Goal: Task Accomplishment & Management: Manage account settings

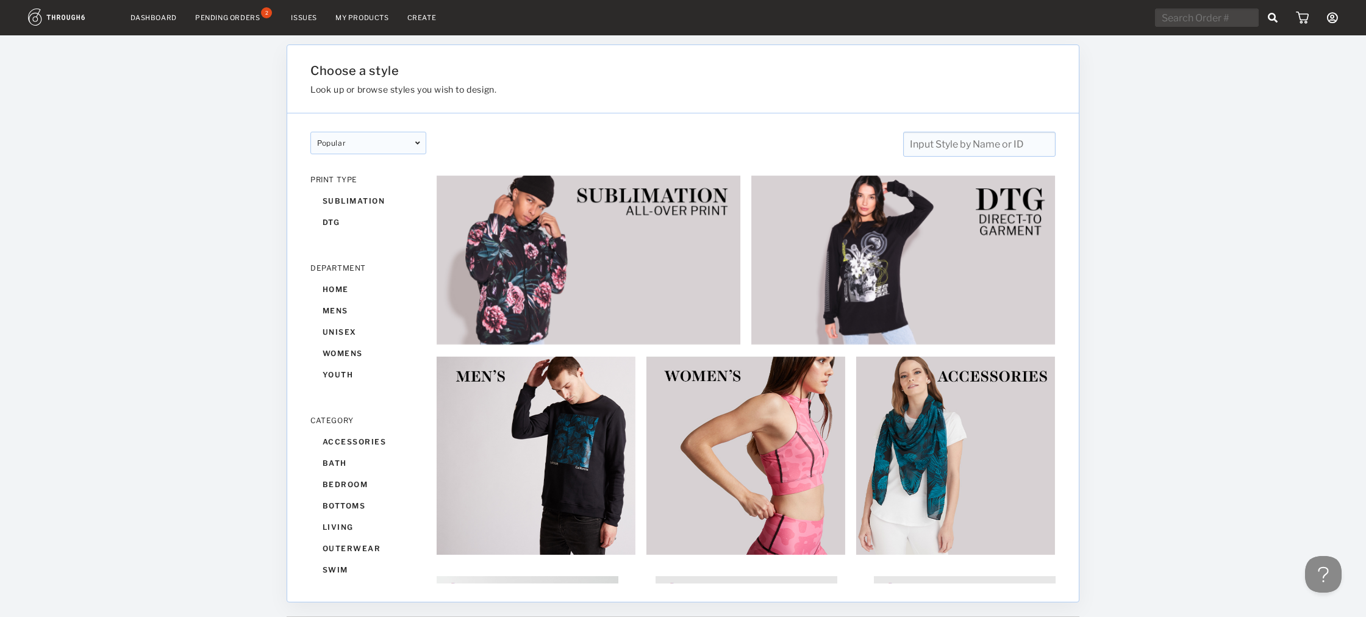
click at [253, 18] on div "Pending Orders" at bounding box center [227, 17] width 65 height 9
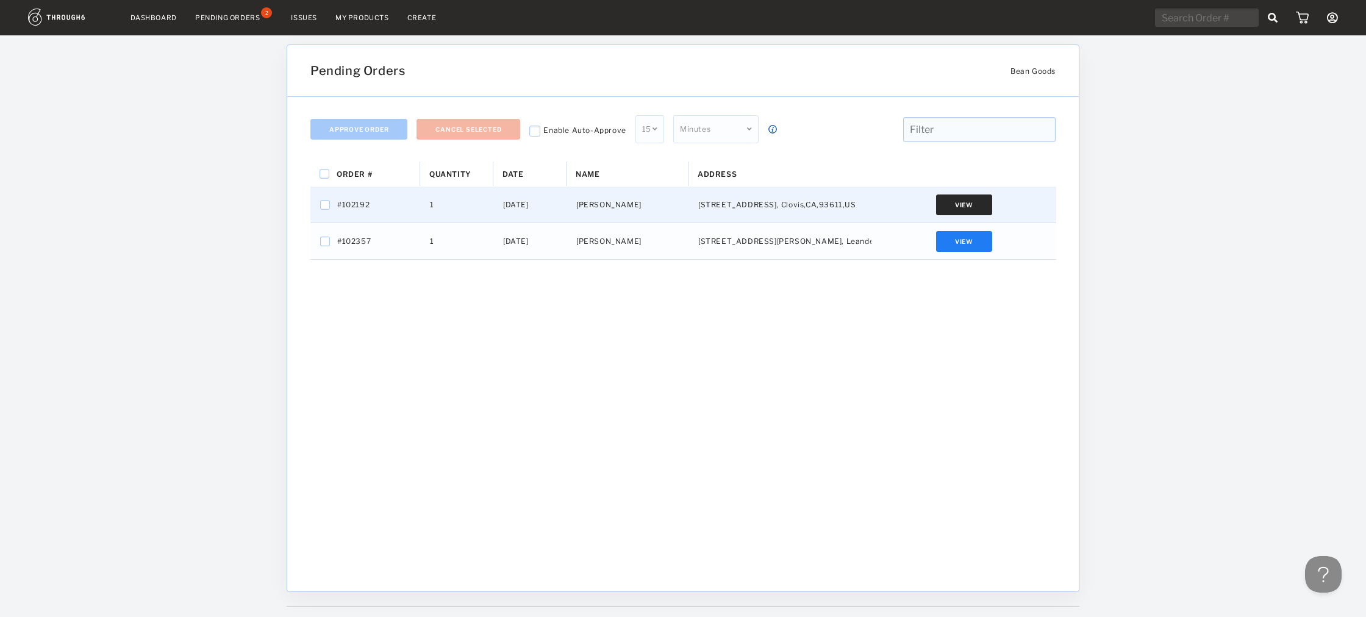
click at [962, 202] on button "View" at bounding box center [964, 205] width 56 height 21
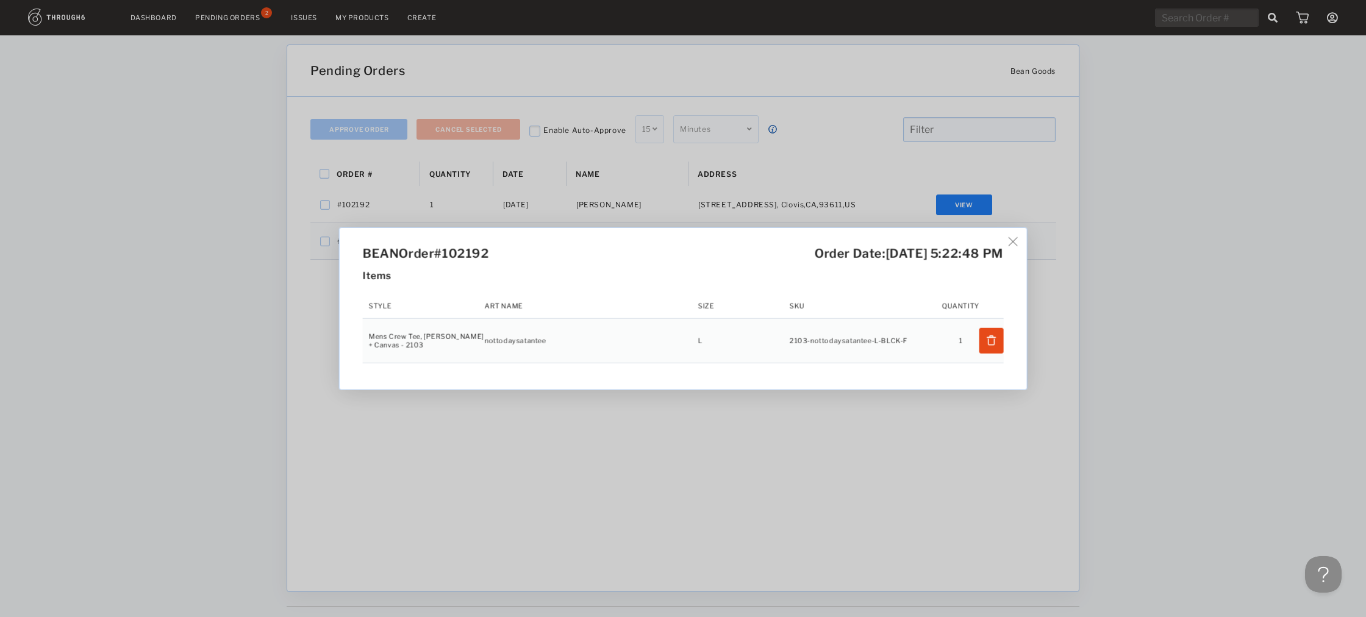
click at [847, 401] on div "BEAN Order #102192 Order Date: 8/22/25, 5:22:48 PM Items Style Art Name Size SK…" at bounding box center [683, 308] width 1366 height 617
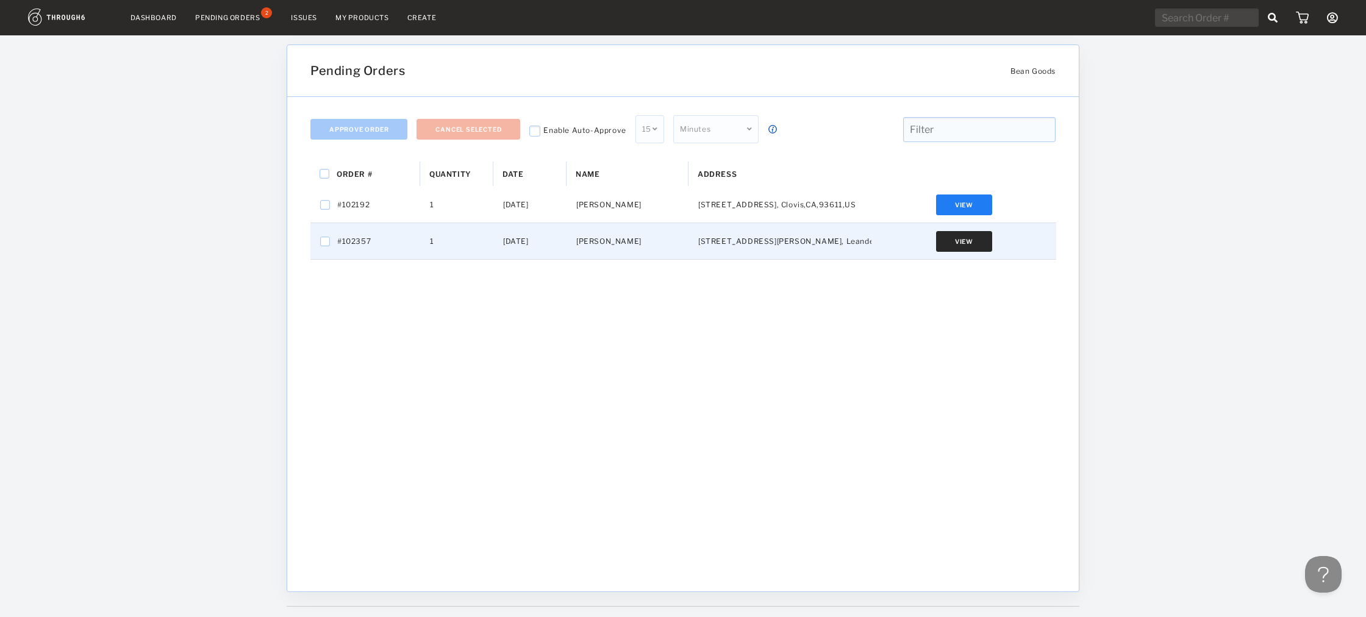
click at [951, 240] on button "View" at bounding box center [964, 241] width 56 height 21
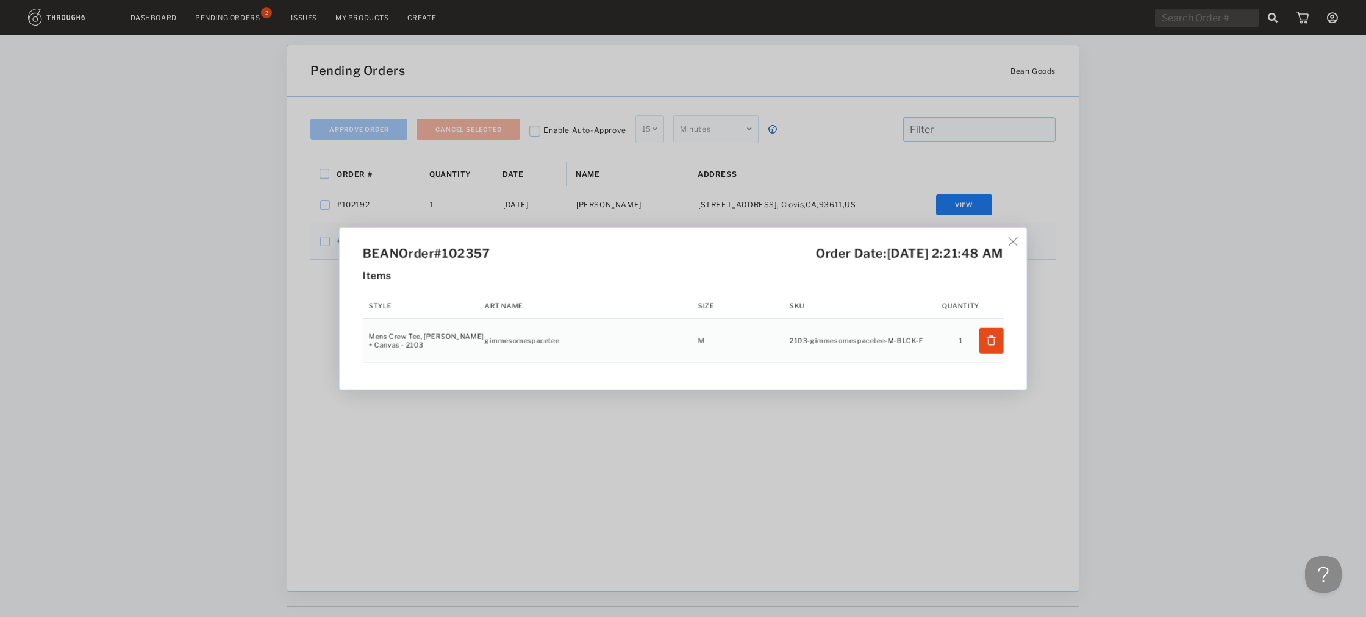
click at [842, 467] on div "BEAN Order #102357 Order Date: 8/24/25, 2:21:48 AM Items Style Art Name Size SK…" at bounding box center [683, 308] width 1366 height 617
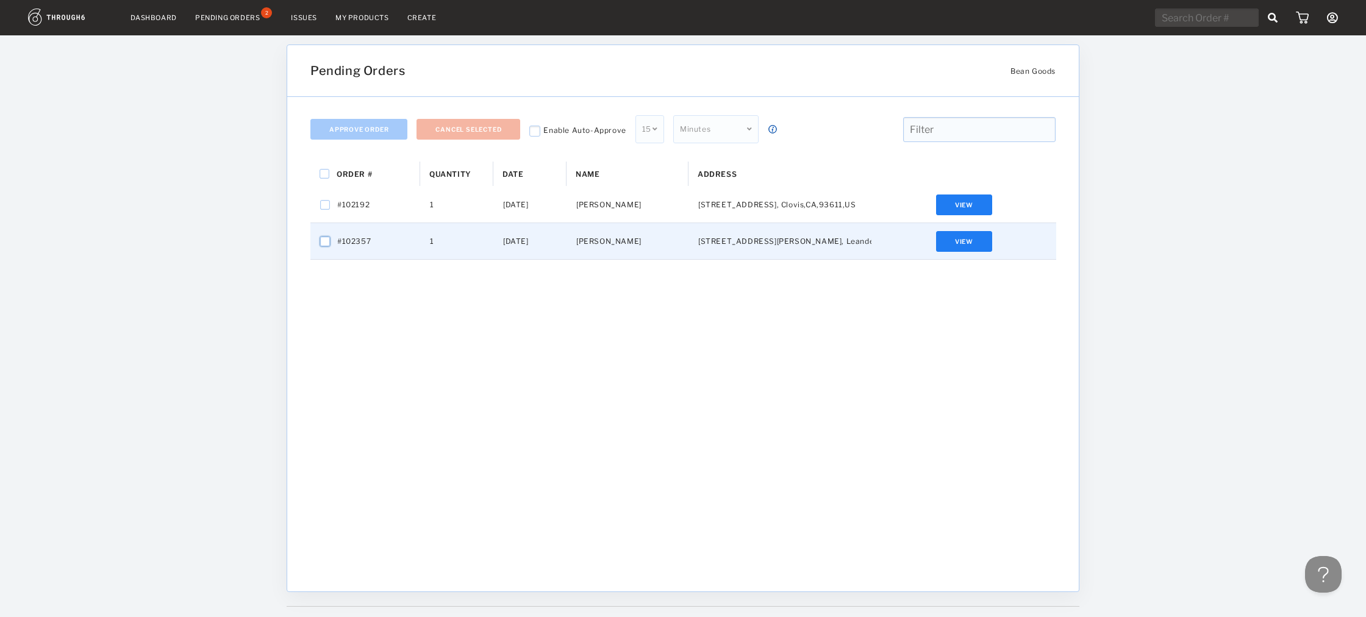
click at [328, 243] on input "Press Space to toggle row selection (unchecked)" at bounding box center [325, 242] width 10 height 10
checkbox input "true"
checkbox input "false"
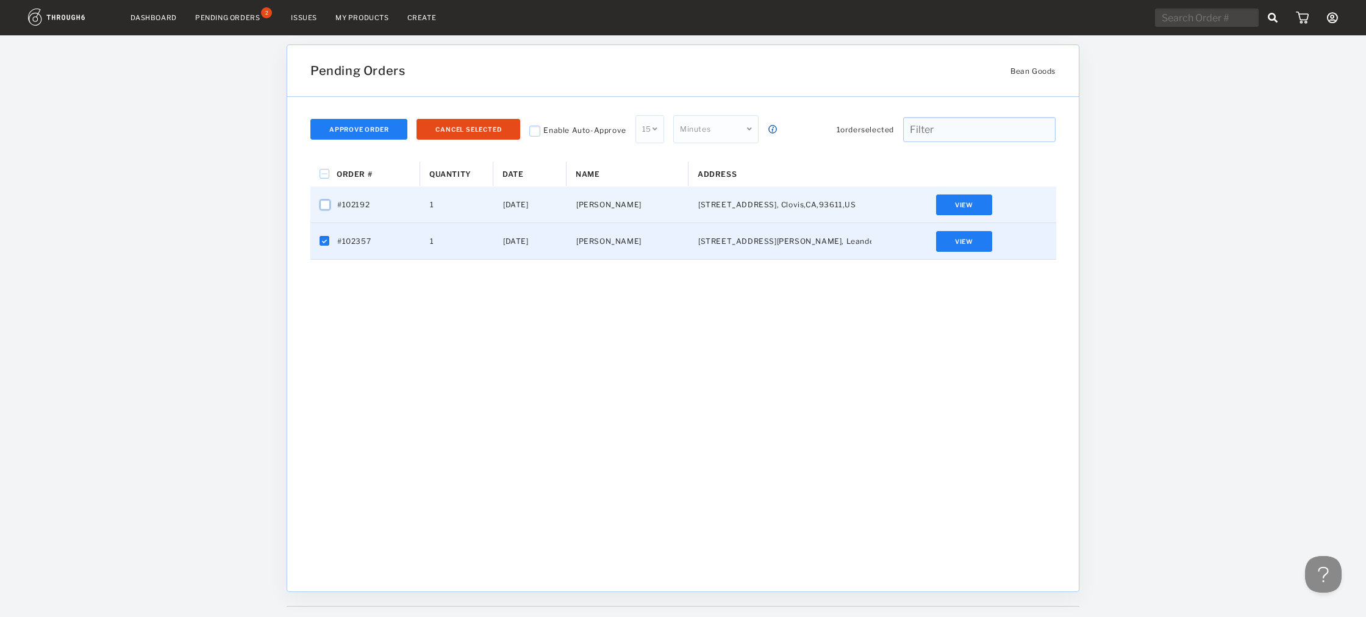
click at [325, 207] on input "Press Space to toggle row selection (unchecked)" at bounding box center [325, 205] width 10 height 10
checkbox input "true"
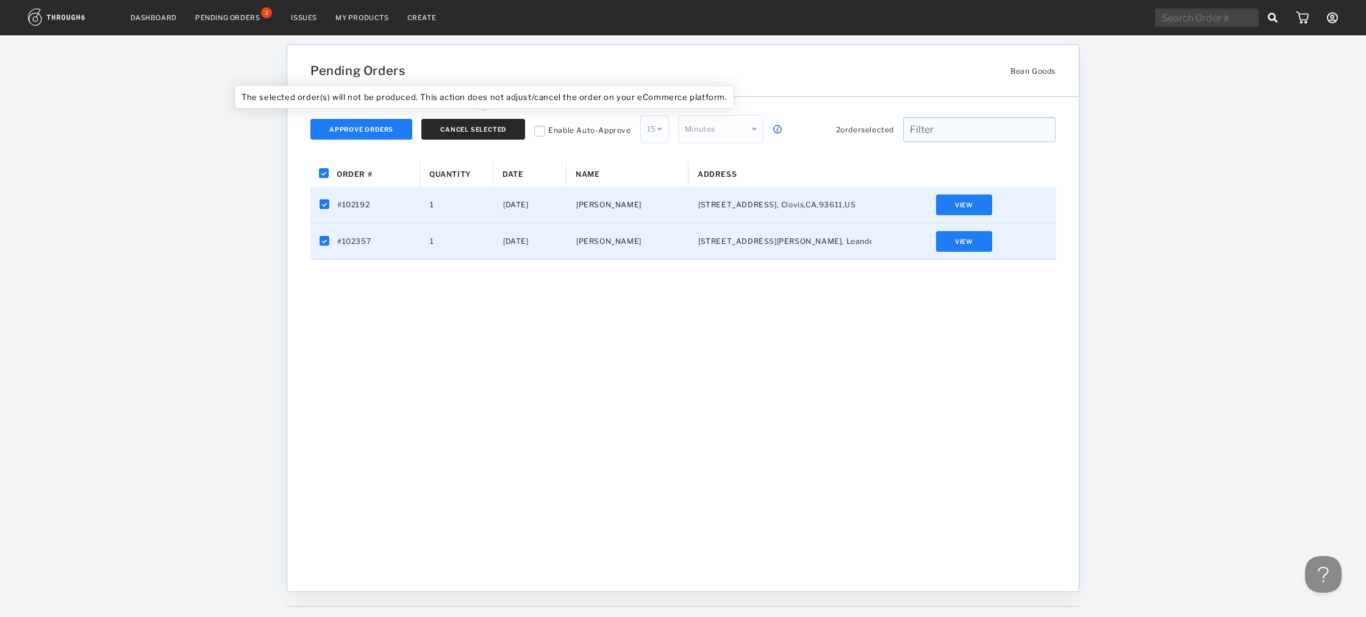
click at [440, 138] on button "Cancel Selected" at bounding box center [473, 129] width 104 height 21
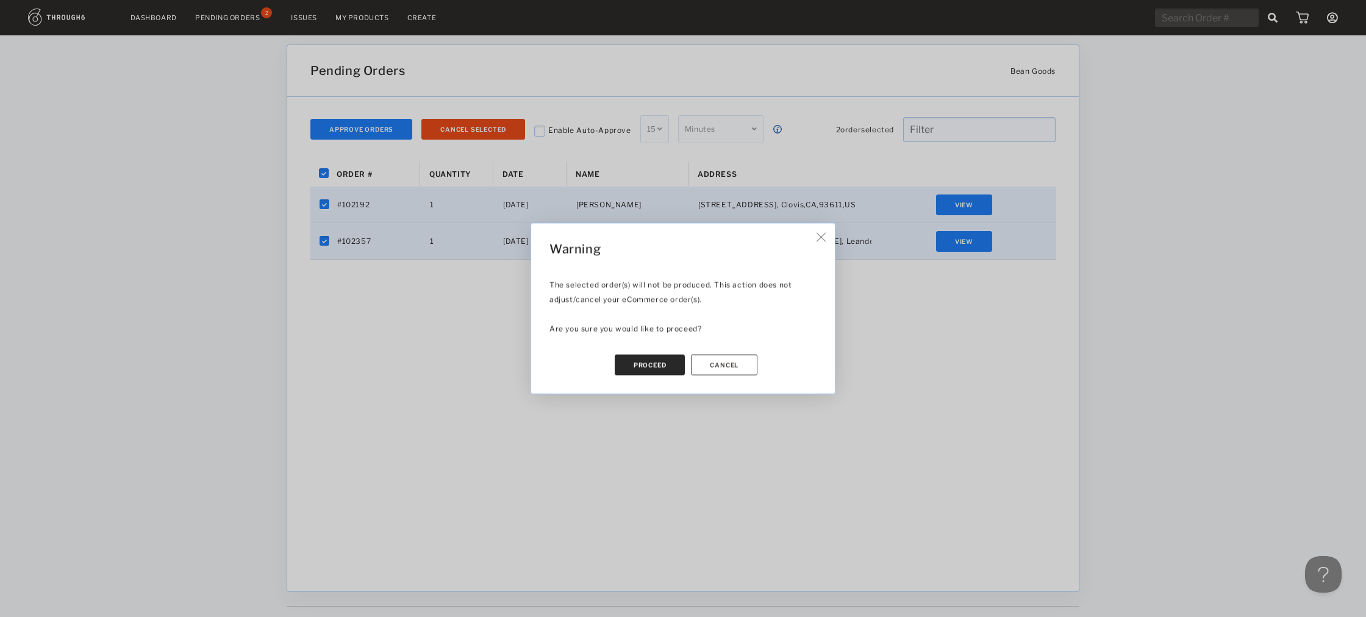
click at [646, 367] on button "Proceed" at bounding box center [650, 365] width 71 height 21
